Goal: Information Seeking & Learning: Learn about a topic

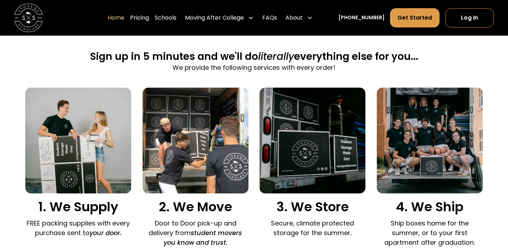
scroll to position [447, 0]
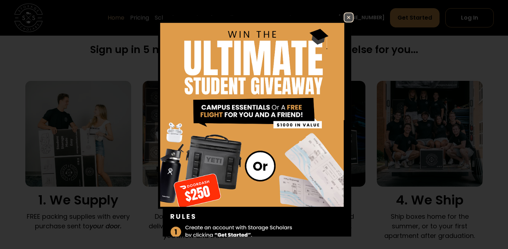
click at [345, 16] on img at bounding box center [349, 17] width 9 height 9
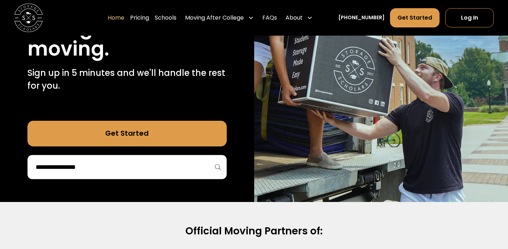
scroll to position [213, 0]
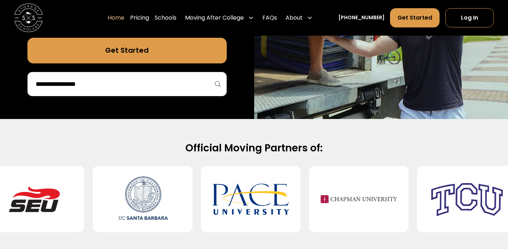
click at [144, 82] on input "search" at bounding box center [127, 84] width 184 height 12
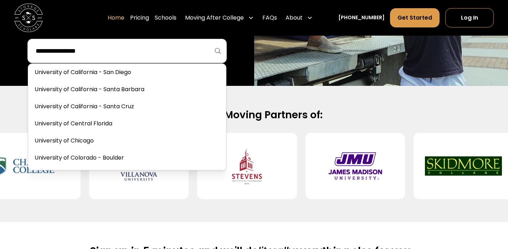
scroll to position [3248, 0]
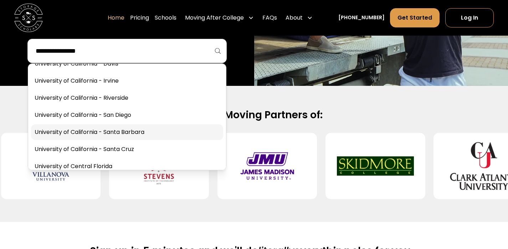
click at [154, 128] on link at bounding box center [127, 132] width 192 height 16
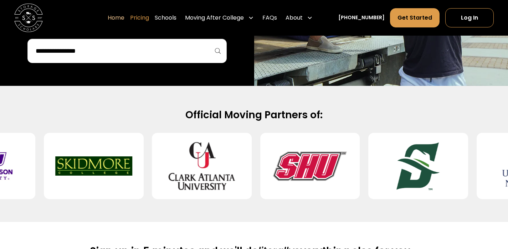
click at [149, 20] on link "Pricing" at bounding box center [139, 18] width 19 height 20
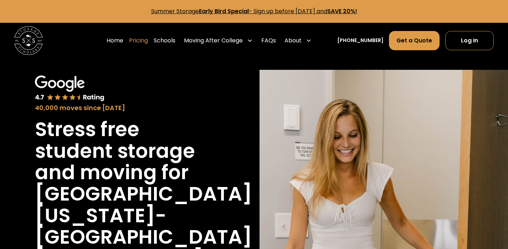
click at [145, 44] on link "Pricing" at bounding box center [138, 41] width 19 height 20
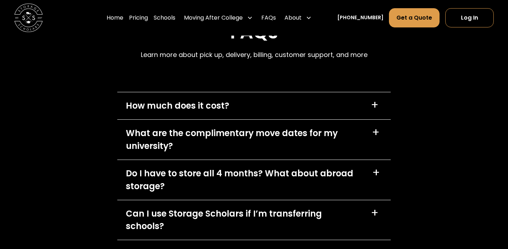
scroll to position [3678, 0]
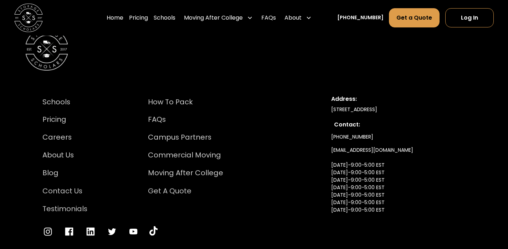
drag, startPoint x: 253, startPoint y: 150, endPoint x: 249, endPoint y: 147, distance: 5.1
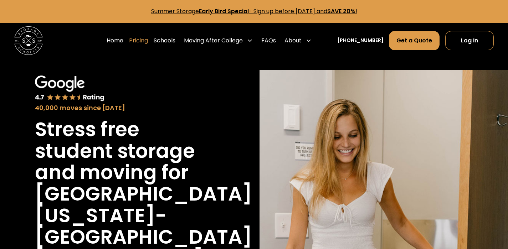
click at [140, 46] on link "Pricing" at bounding box center [138, 41] width 19 height 20
